Goal: Task Accomplishment & Management: Complete application form

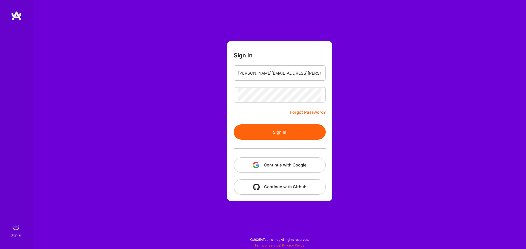
click at [259, 133] on button "Sign In" at bounding box center [280, 132] width 92 height 15
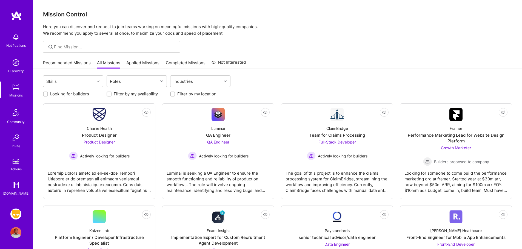
click at [17, 211] on img at bounding box center [15, 214] width 11 height 11
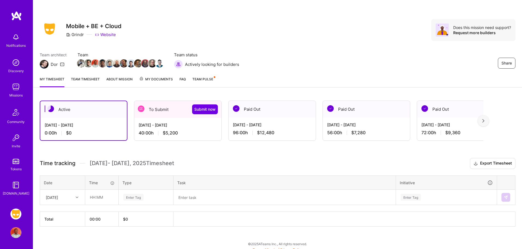
click at [203, 134] on div "40:00 h $5,200" at bounding box center [178, 133] width 78 height 6
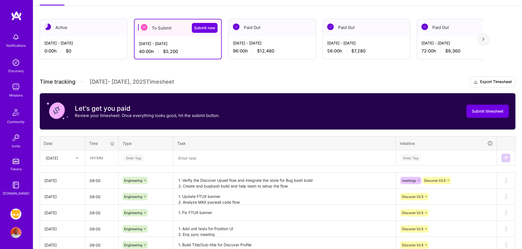
scroll to position [128, 0]
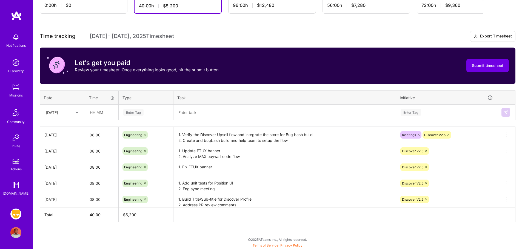
click at [74, 114] on div at bounding box center [77, 112] width 8 height 7
click at [64, 175] on div "[DATE]" at bounding box center [62, 176] width 44 height 10
click at [102, 114] on input "text" at bounding box center [101, 112] width 33 height 15
type input "08:00"
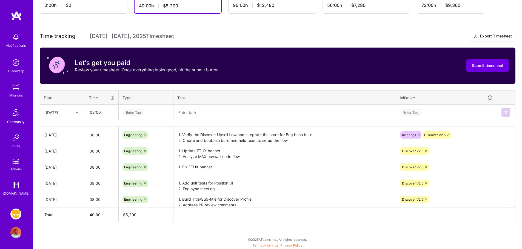
click at [136, 113] on div "Enter Tag" at bounding box center [133, 112] width 20 height 8
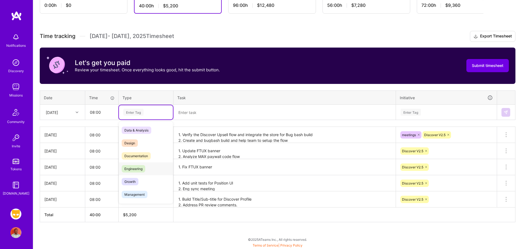
click at [141, 164] on div "Engineering" at bounding box center [146, 169] width 54 height 13
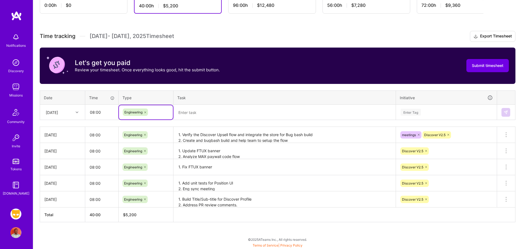
click at [229, 114] on textarea at bounding box center [284, 112] width 221 height 14
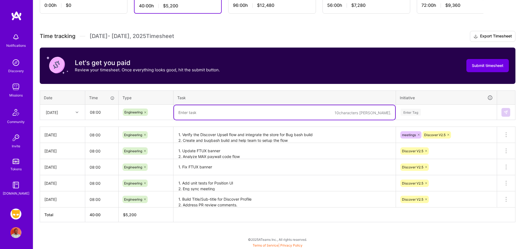
click at [410, 114] on div "Enter Tag" at bounding box center [410, 112] width 20 height 8
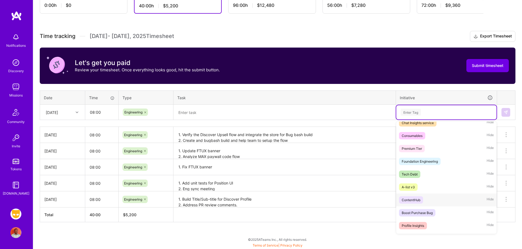
scroll to position [352, 0]
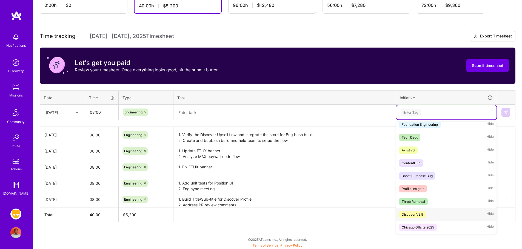
click at [422, 212] on div "Discover V2.5" at bounding box center [411, 215] width 21 height 6
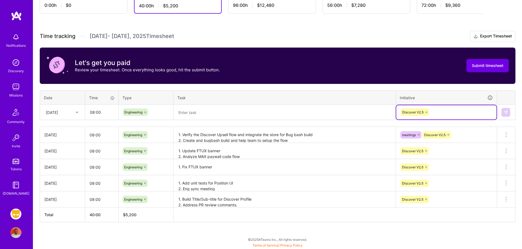
click at [194, 113] on textarea at bounding box center [284, 112] width 221 height 15
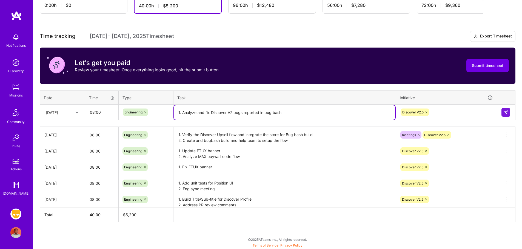
click at [193, 111] on textarea "1. Analyze and fix Discover V2 bugs reported in bug bash" at bounding box center [284, 112] width 221 height 15
type textarea "1. Analyze and fix Discover V2 bugs reported in bug bash"
click at [505, 112] on img at bounding box center [505, 112] width 4 height 4
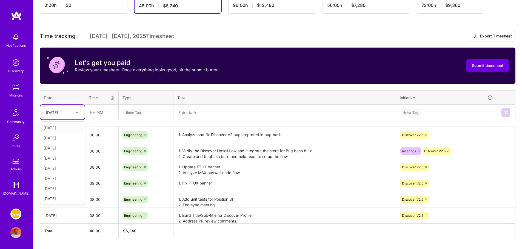
click at [73, 113] on div "[DATE]" at bounding box center [58, 112] width 30 height 9
click at [61, 172] on div "[DATE]" at bounding box center [62, 172] width 44 height 10
click at [139, 113] on div "Enter Tag" at bounding box center [133, 112] width 20 height 8
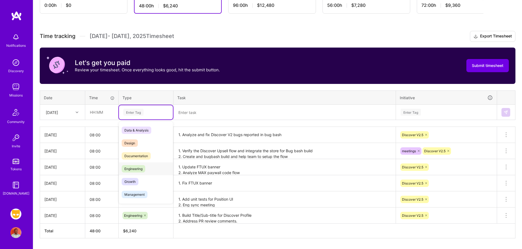
click at [148, 167] on div "Engineering" at bounding box center [146, 169] width 54 height 13
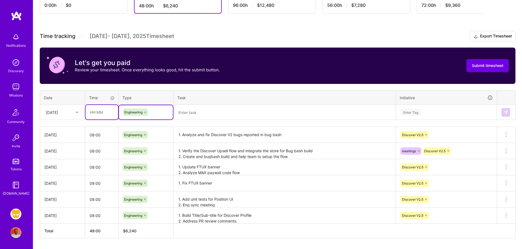
click at [98, 113] on input "text" at bounding box center [101, 112] width 33 height 15
type input "08:00"
click at [199, 113] on textarea at bounding box center [284, 112] width 221 height 15
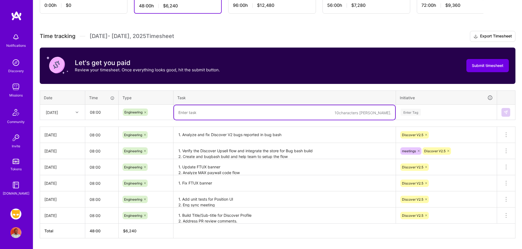
paste textarea "1. Analyze and fix Discover V2 bugs reported in bug bash"
type textarea "1. Analyze and fix Discover V2 bugs reported in bug bash"
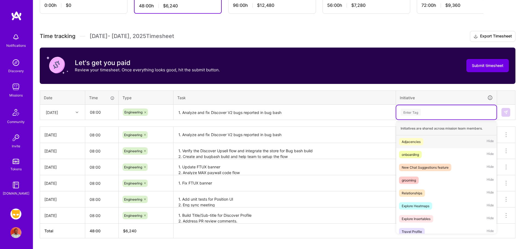
click at [414, 114] on div "Enter Tag" at bounding box center [410, 112] width 20 height 8
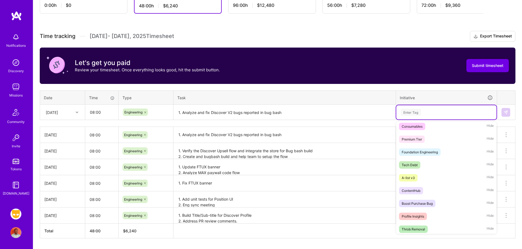
scroll to position [352, 0]
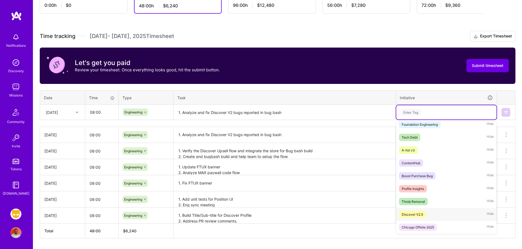
click at [422, 215] on div "Discover V2.5" at bounding box center [411, 215] width 21 height 6
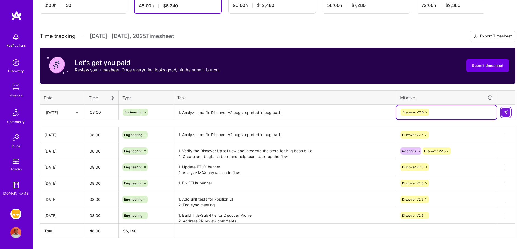
click at [507, 112] on img at bounding box center [505, 112] width 4 height 4
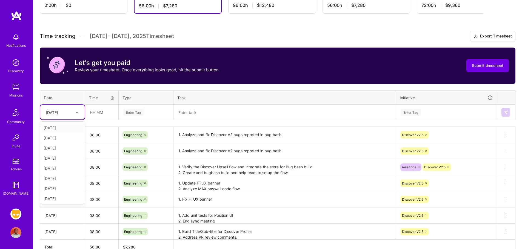
click at [70, 113] on div "[DATE]" at bounding box center [58, 112] width 30 height 9
click at [58, 184] on div "[DATE]" at bounding box center [62, 184] width 44 height 10
click at [98, 110] on input "text" at bounding box center [101, 112] width 33 height 15
type input "08:00"
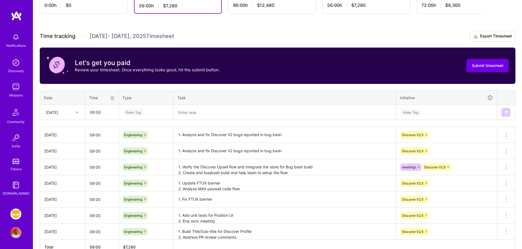
click at [138, 113] on div "Enter Tag" at bounding box center [133, 112] width 20 height 8
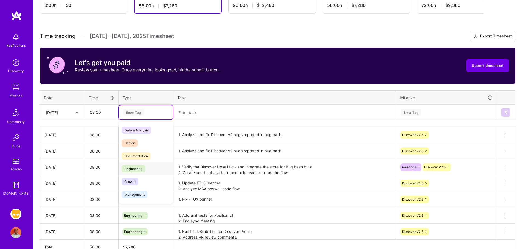
click at [133, 168] on span "Engineering" at bounding box center [134, 168] width 24 height 7
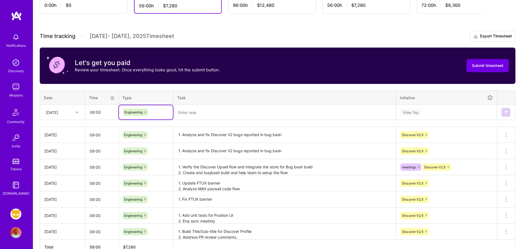
click at [204, 114] on textarea at bounding box center [284, 112] width 221 height 15
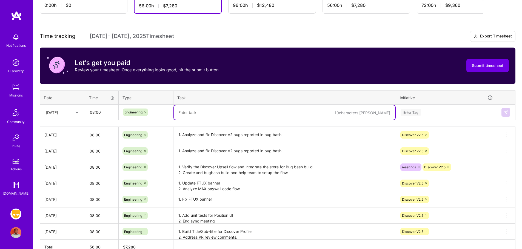
paste textarea "1. Analyze and fix Discover V2 bugs reported in bug bash"
type textarea "1. Analyze and fix Discover V2 bugs reported in bug bash"
click at [415, 113] on div "Enter Tag" at bounding box center [410, 112] width 20 height 8
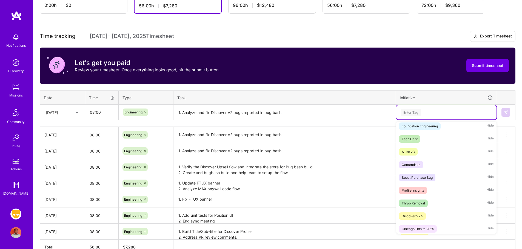
scroll to position [352, 0]
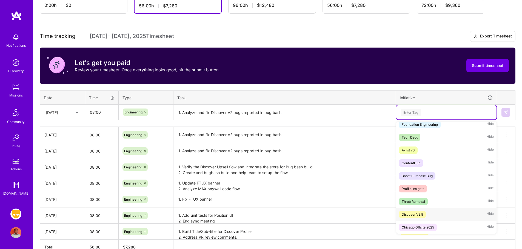
click at [415, 216] on div "Discover V2.5" at bounding box center [411, 215] width 21 height 6
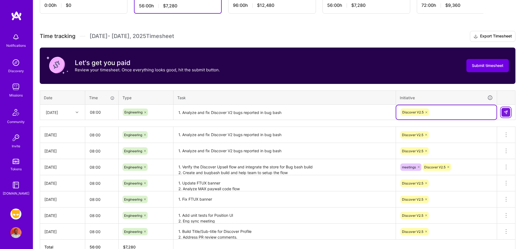
click at [504, 114] on img at bounding box center [505, 112] width 4 height 4
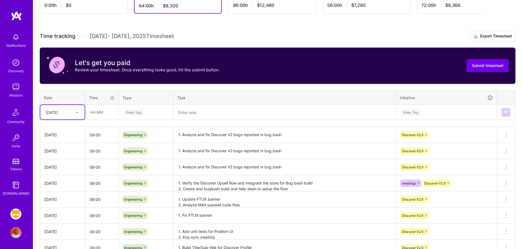
click at [74, 114] on div at bounding box center [77, 112] width 8 height 7
click at [58, 188] on div "[DATE]" at bounding box center [62, 188] width 44 height 10
click at [99, 115] on input "text" at bounding box center [101, 112] width 33 height 15
type input "08:00"
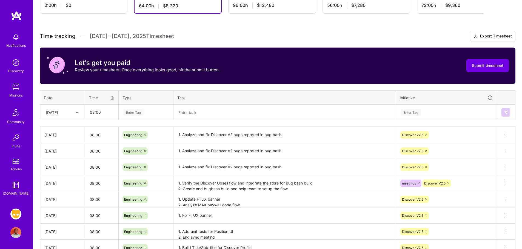
click at [138, 113] on div "Enter Tag" at bounding box center [133, 112] width 20 height 8
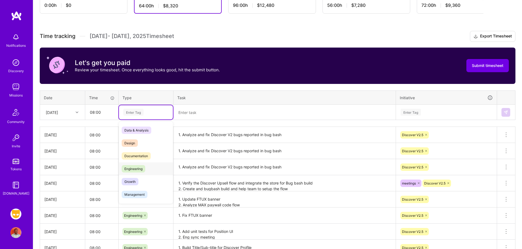
click at [140, 165] on span "Engineering" at bounding box center [134, 168] width 24 height 7
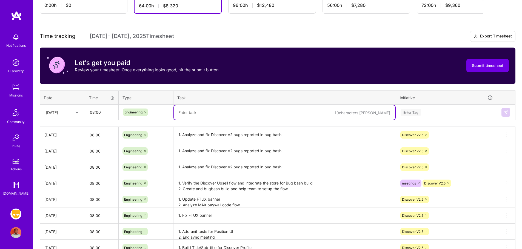
click at [199, 111] on textarea at bounding box center [284, 112] width 221 height 15
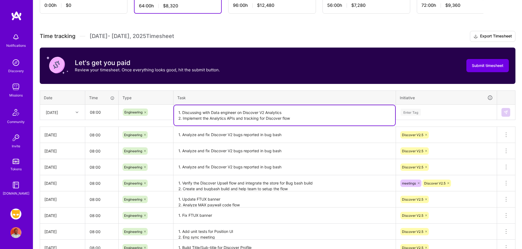
drag, startPoint x: 182, startPoint y: 117, endPoint x: 312, endPoint y: 120, distance: 129.8
click at [312, 120] on textarea "1. Discussing with Data engineer on Discover V2 Analytics 2. Implement the Anal…" at bounding box center [284, 115] width 221 height 20
type textarea "1. Discussing with Data engineer on Discover V2 Analytics 2. Implement the Anal…"
click at [412, 111] on div "Enter Tag" at bounding box center [410, 112] width 20 height 8
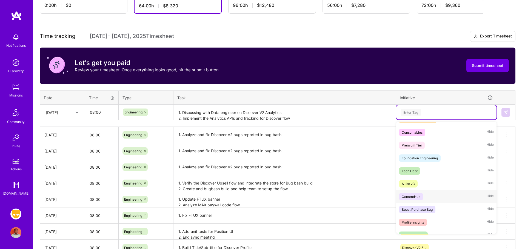
scroll to position [352, 0]
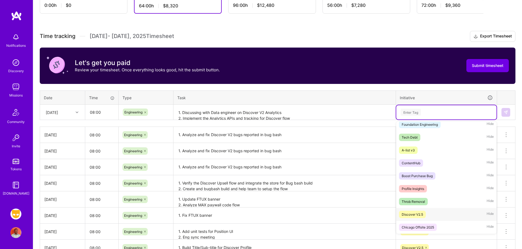
click at [415, 215] on div "Discover V2.5" at bounding box center [411, 215] width 21 height 6
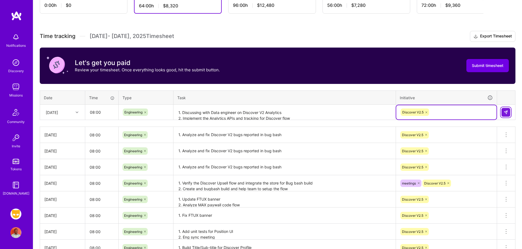
click at [502, 113] on button at bounding box center [505, 112] width 9 height 9
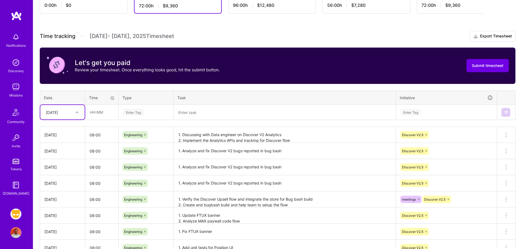
click at [76, 113] on icon at bounding box center [77, 112] width 3 height 3
click at [56, 199] on div "[DATE]" at bounding box center [62, 198] width 44 height 10
click at [96, 112] on input "text" at bounding box center [101, 112] width 33 height 15
type input "08:00"
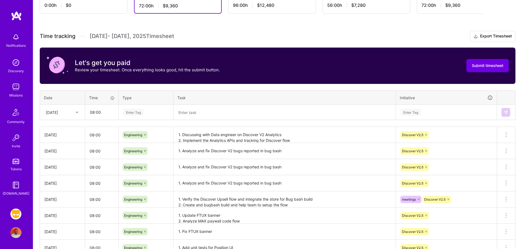
click at [141, 111] on div "Enter Tag" at bounding box center [133, 112] width 20 height 8
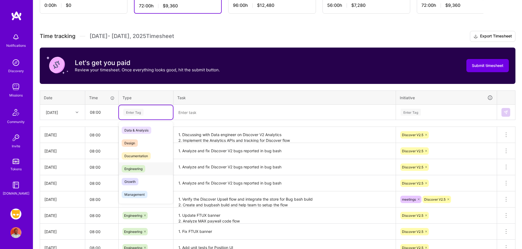
click at [140, 168] on span "Engineering" at bounding box center [134, 168] width 24 height 7
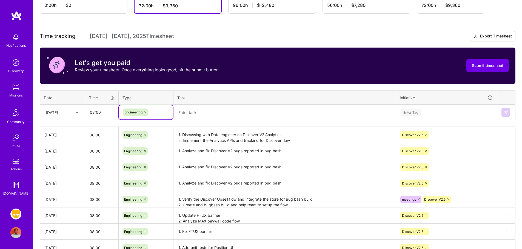
click at [202, 116] on textarea at bounding box center [284, 112] width 221 height 15
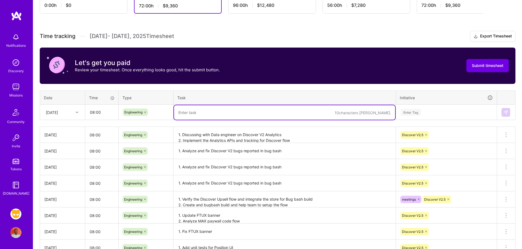
paste textarea "Implement the Analytics APIs and tracking for Discover flow"
type textarea "Implement the Analytics APIs and tracking for Discover flow and raised PR for a…"
click at [405, 114] on div "Enter Tag" at bounding box center [410, 112] width 20 height 8
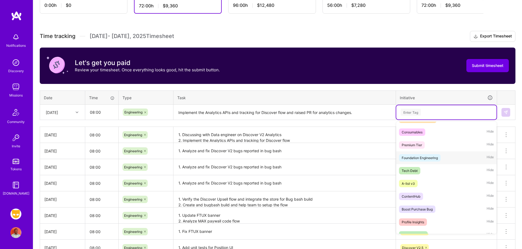
scroll to position [352, 0]
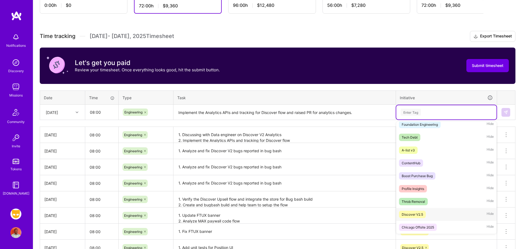
click at [409, 217] on div "Discover V2.5" at bounding box center [411, 215] width 21 height 6
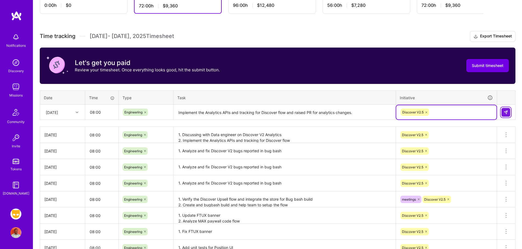
click at [506, 114] on img at bounding box center [505, 112] width 4 height 4
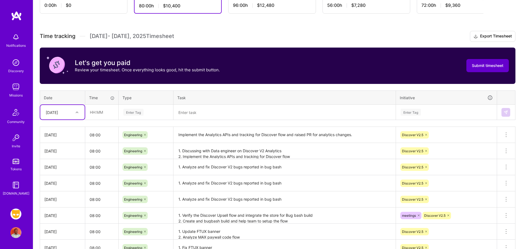
click at [482, 68] on span "Submit timesheet" at bounding box center [487, 65] width 31 height 5
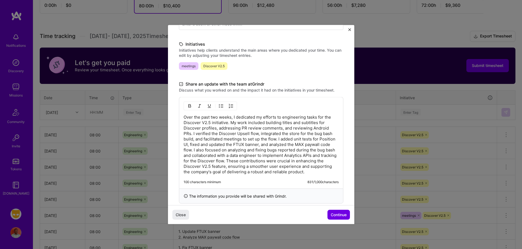
scroll to position [130, 0]
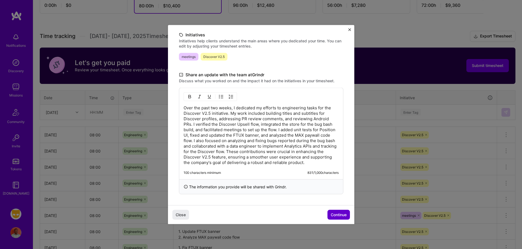
click at [334, 219] on button "Continue" at bounding box center [338, 215] width 22 height 10
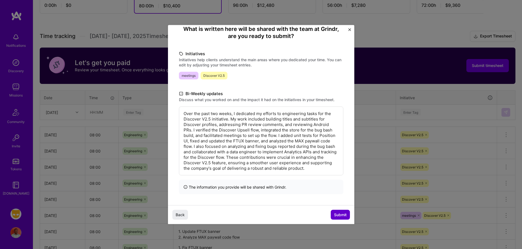
click at [338, 215] on span "Submit" at bounding box center [340, 215] width 13 height 5
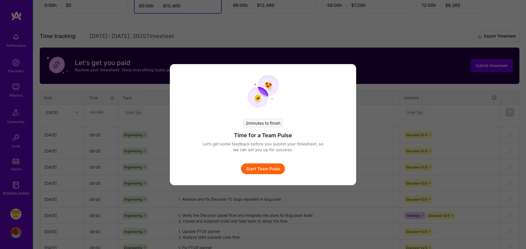
click at [265, 169] on button "Start Team Pulse" at bounding box center [263, 168] width 44 height 11
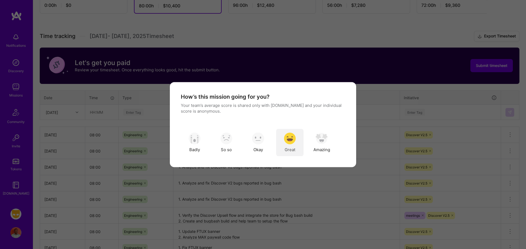
click at [290, 140] on img "modal" at bounding box center [290, 139] width 12 height 12
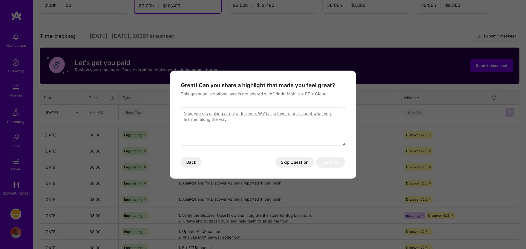
click at [298, 161] on button "Skip Question" at bounding box center [294, 162] width 39 height 11
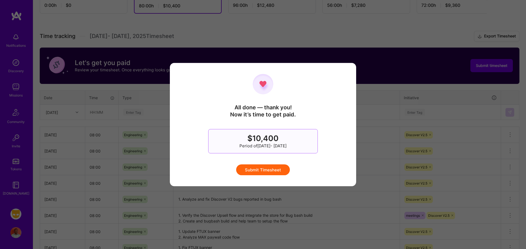
click at [278, 168] on button "Submit Timesheet" at bounding box center [263, 170] width 54 height 11
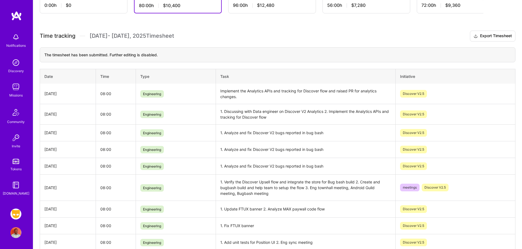
scroll to position [0, 0]
